Goal: Communication & Community: Answer question/provide support

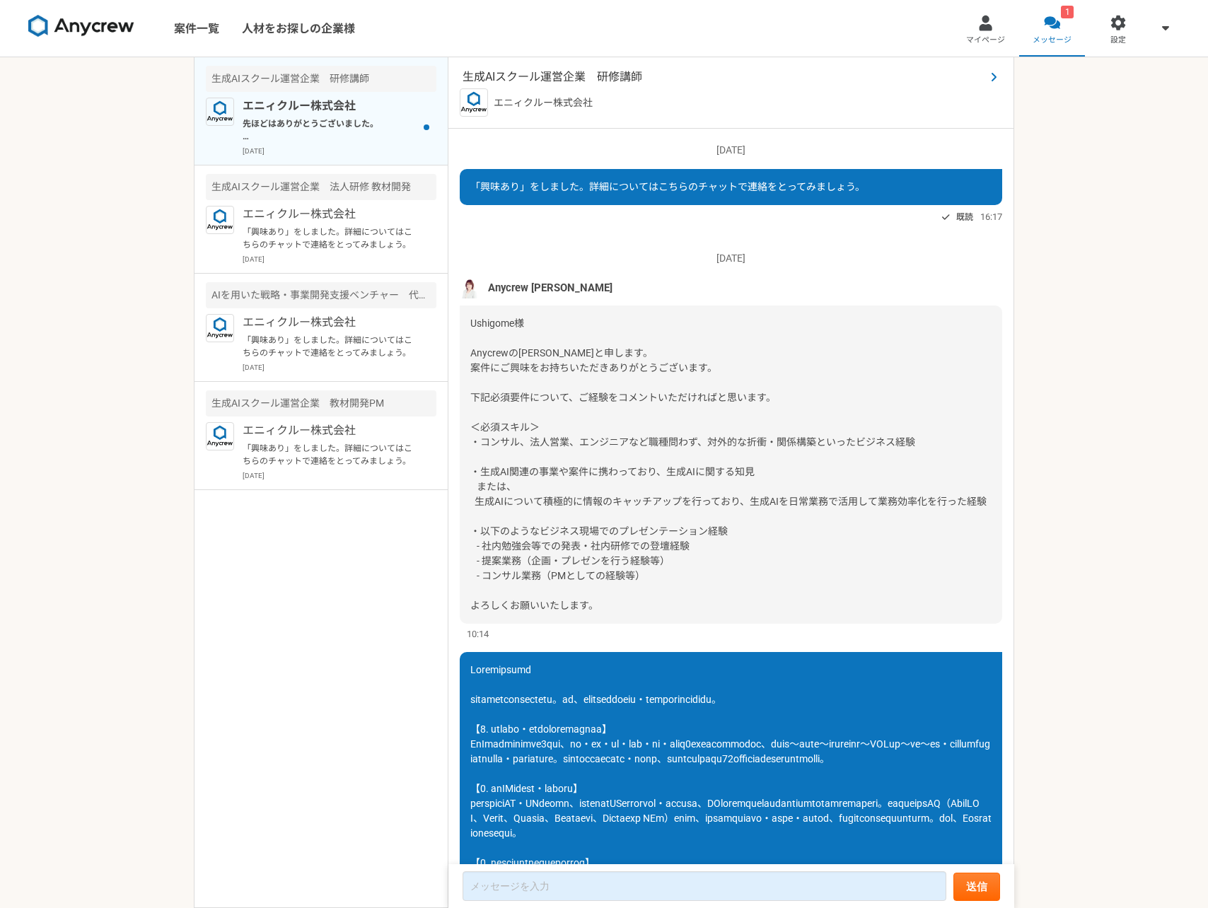
scroll to position [1301, 0]
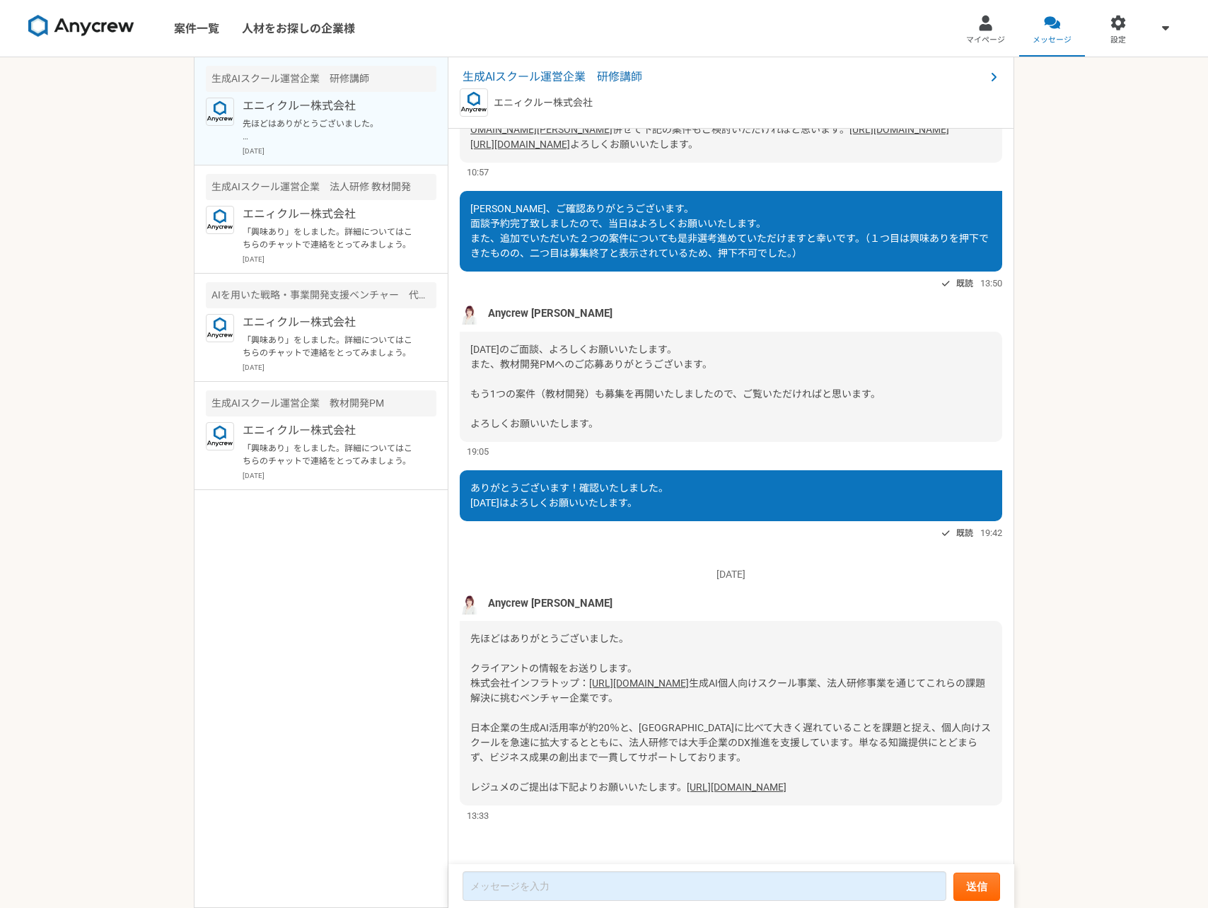
click at [687, 781] on link "[URL][DOMAIN_NAME]" at bounding box center [737, 786] width 100 height 11
click at [519, 827] on div "2025/07/09（水） 「興味あり」をしました。詳細についてはこちらのチャットで連絡をとってみましょう。 既読 16:17 2025/07/16（水） A…" at bounding box center [731, 497] width 566 height 737
click at [530, 836] on div "2025/07/09（水） 「興味あり」をしました。詳細についてはこちらのチャットで連絡をとってみましょう。 既読 16:17 2025/07/16（水） A…" at bounding box center [731, 497] width 566 height 737
click at [528, 904] on form "送信" at bounding box center [731, 886] width 566 height 44
click at [528, 895] on textarea at bounding box center [705, 886] width 484 height 30
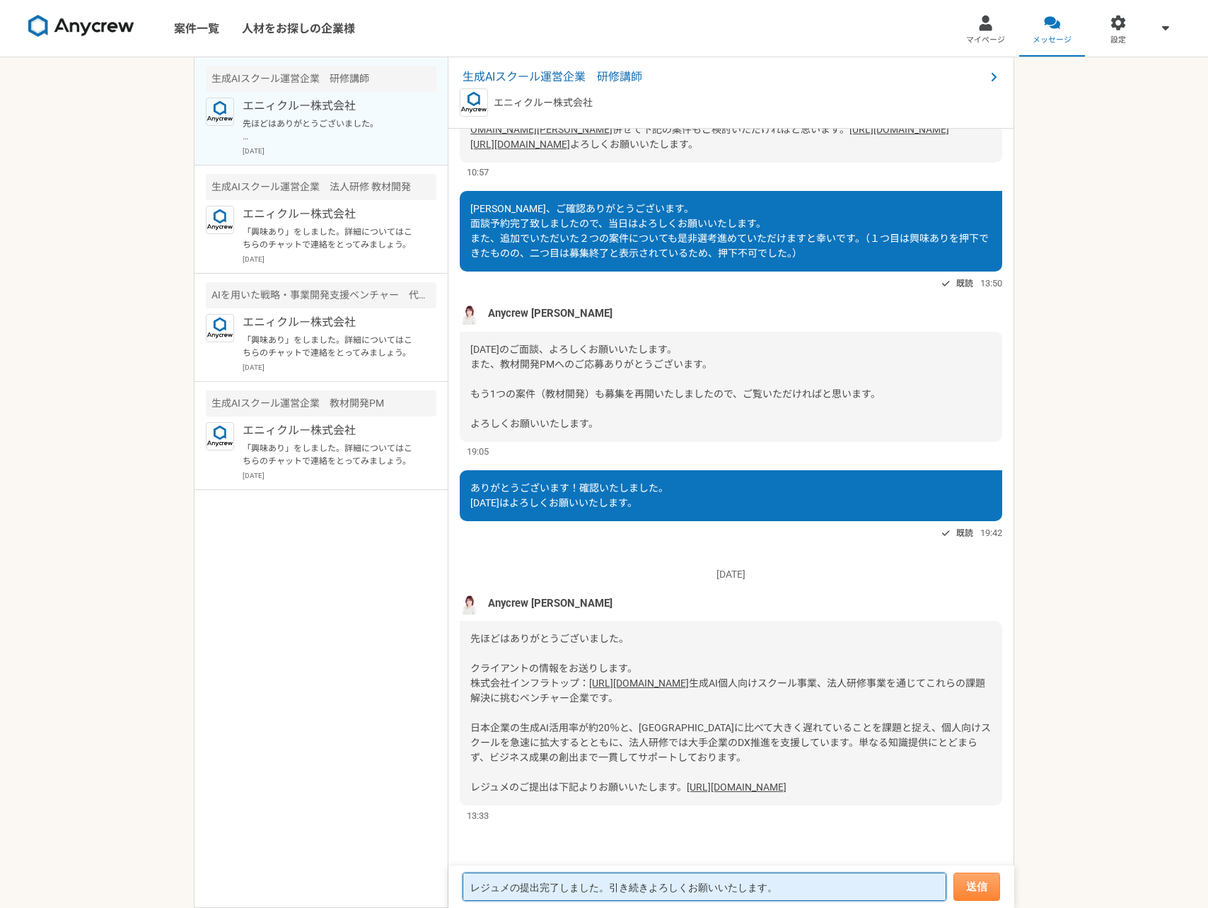
type textarea "レジュメの提出完了しました。引き続きよろしくお願いいたします。"
click at [969, 888] on button "送信" at bounding box center [976, 887] width 47 height 28
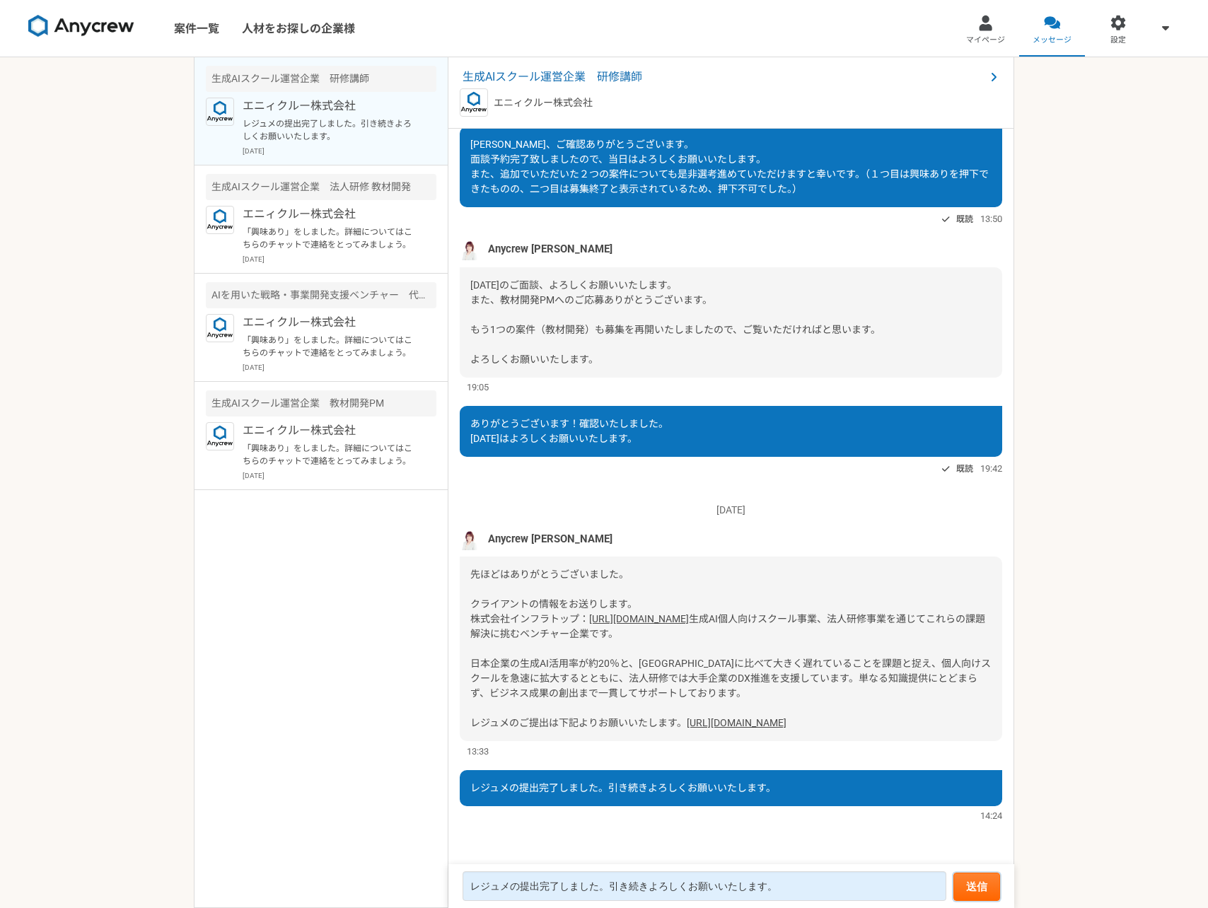
scroll to position [1365, 0]
